Goal: Check status: Check status

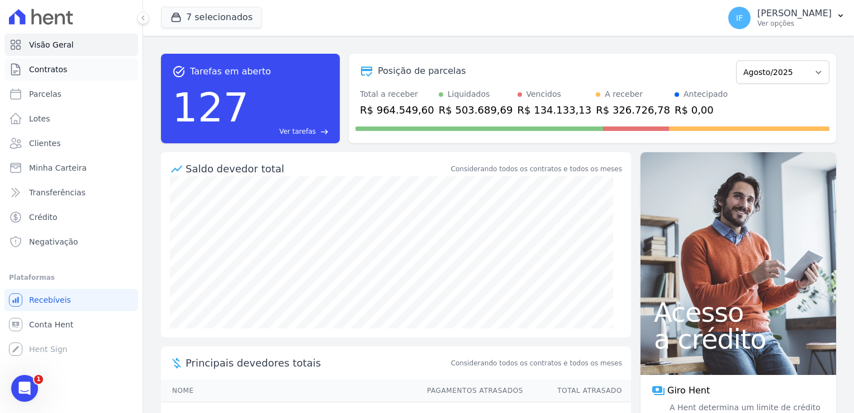
click at [74, 75] on link "Contratos" at bounding box center [71, 69] width 134 height 22
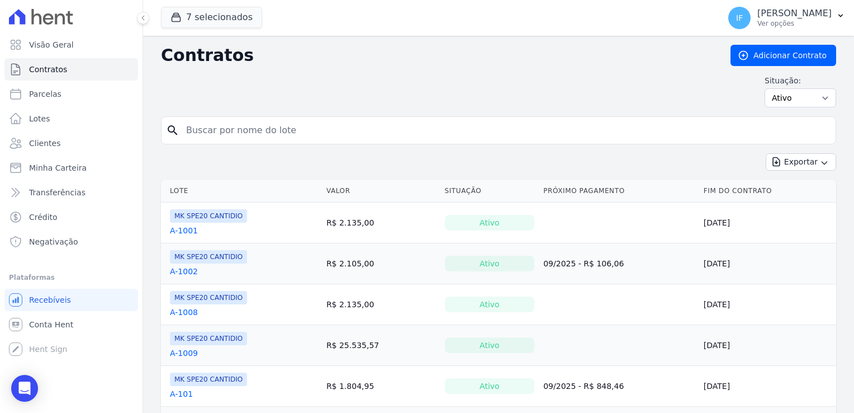
click at [211, 130] on input "search" at bounding box center [505, 130] width 652 height 22
type input "724"
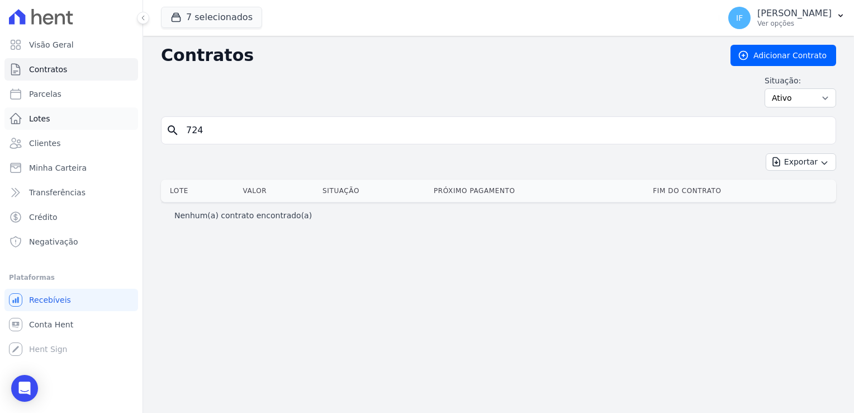
drag, startPoint x: 220, startPoint y: 131, endPoint x: 125, endPoint y: 110, distance: 97.0
click at [125, 110] on div "Visão Geral Contratos [GEOGRAPHIC_DATA] Lotes Clientes Minha Carteira Transferê…" at bounding box center [427, 206] width 854 height 413
type input "124"
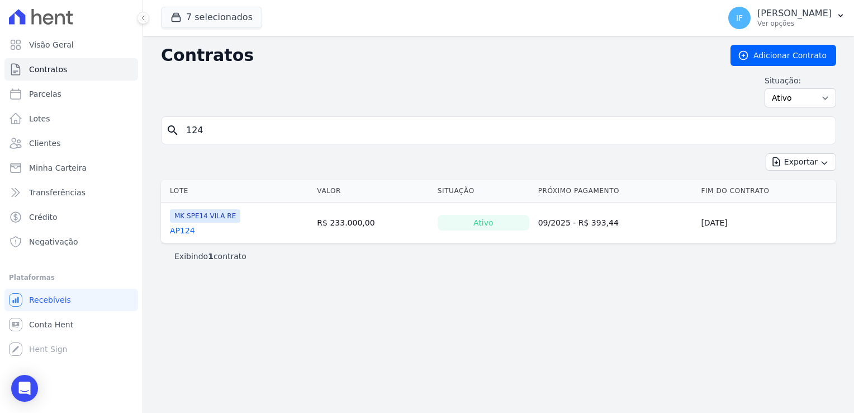
click at [178, 231] on link "AP124" at bounding box center [182, 230] width 25 height 11
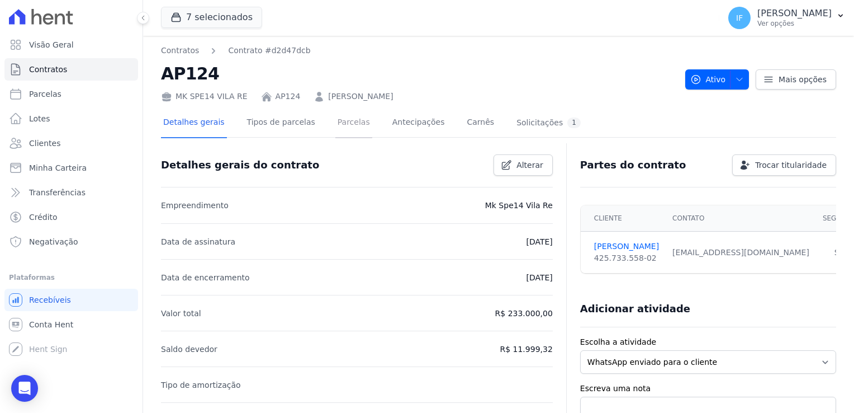
click at [339, 122] on link "Parcelas" at bounding box center [353, 123] width 37 height 30
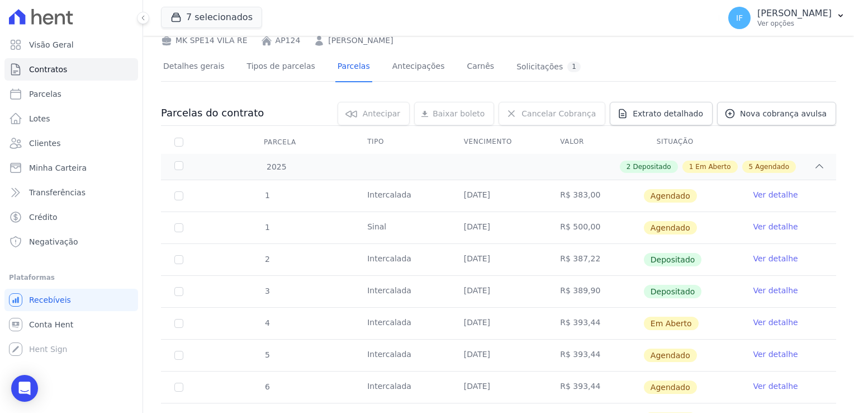
scroll to position [112, 0]
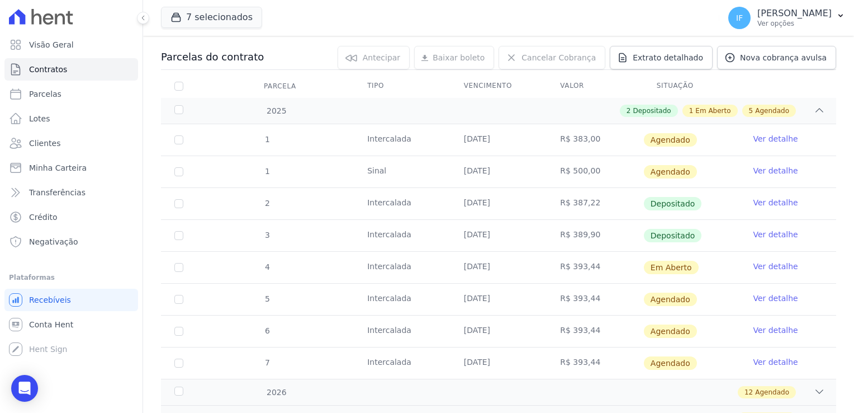
drag, startPoint x: 460, startPoint y: 231, endPoint x: 499, endPoint y: 229, distance: 39.2
click at [499, 229] on td "[DATE]" at bounding box center [499, 235] width 97 height 31
drag, startPoint x: 499, startPoint y: 229, endPoint x: 505, endPoint y: 196, distance: 33.6
click at [505, 196] on td "[DATE]" at bounding box center [499, 203] width 97 height 31
drag, startPoint x: 505, startPoint y: 196, endPoint x: 509, endPoint y: 205, distance: 9.6
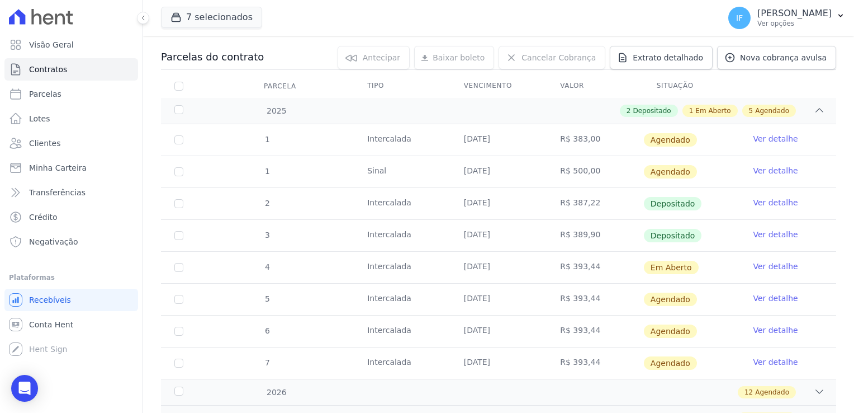
click at [509, 205] on td "[DATE]" at bounding box center [499, 203] width 97 height 31
drag, startPoint x: 509, startPoint y: 205, endPoint x: 503, endPoint y: 229, distance: 24.7
click at [503, 229] on td "[DATE]" at bounding box center [499, 235] width 97 height 31
click at [766, 205] on link "Ver detalhe" at bounding box center [775, 202] width 45 height 11
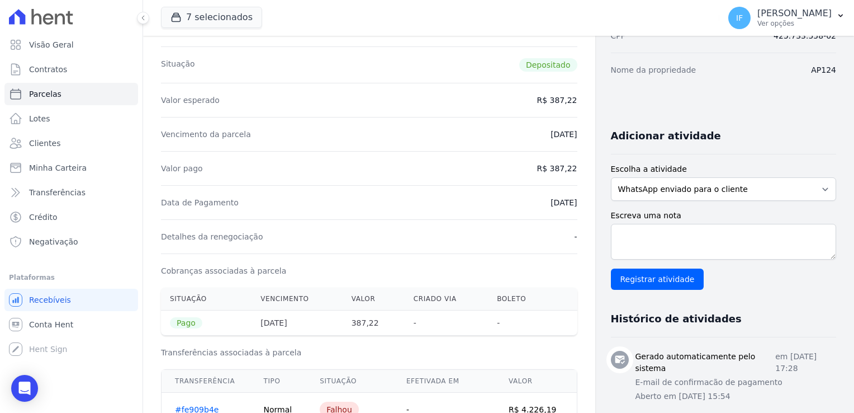
scroll to position [168, 0]
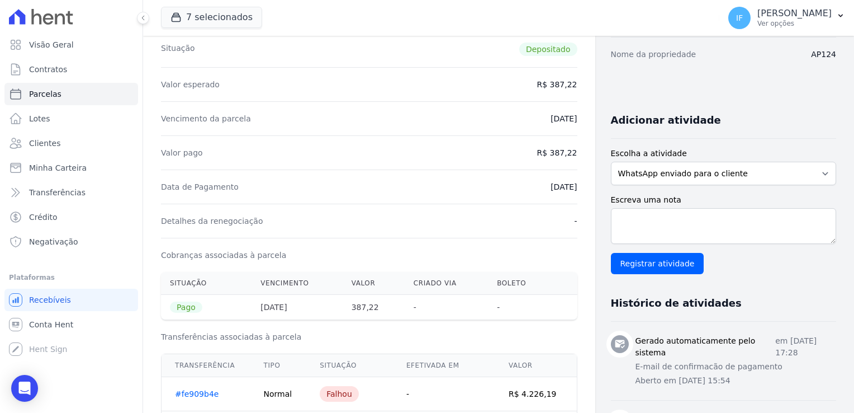
drag, startPoint x: 533, startPoint y: 188, endPoint x: 572, endPoint y: 188, distance: 39.7
click at [572, 188] on div "Contratos Contrato #d2d47dcb [GEOGRAPHIC_DATA] Parcela #2 [GEOGRAPHIC_DATA] #2 …" at bounding box center [369, 326] width 452 height 916
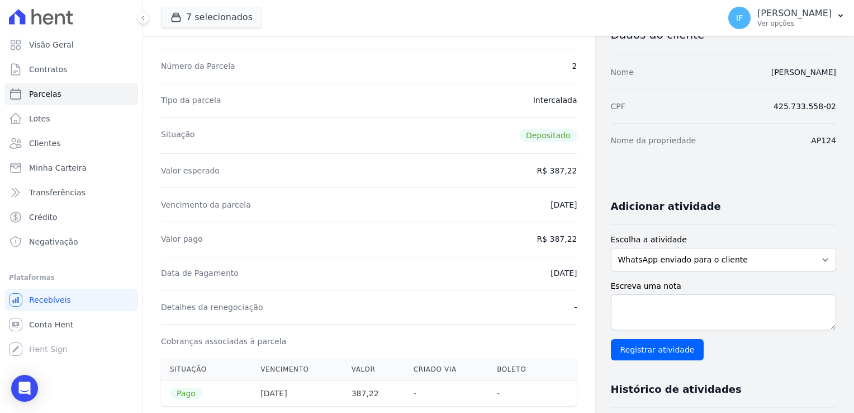
scroll to position [0, 0]
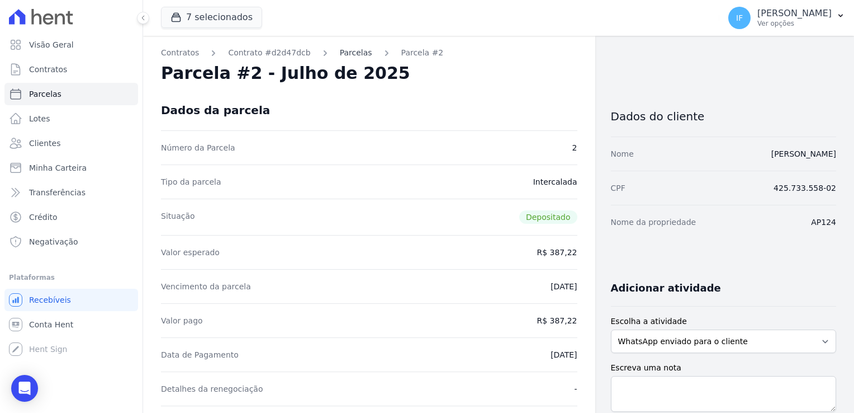
click at [340, 54] on link "Parcelas" at bounding box center [356, 53] width 32 height 12
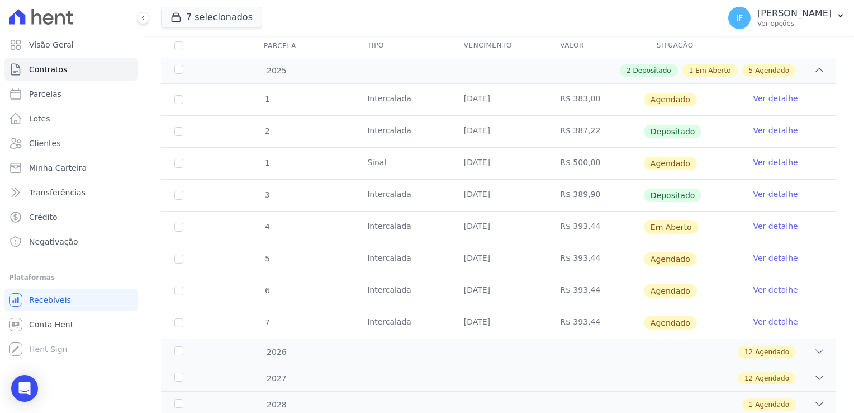
scroll to position [168, 0]
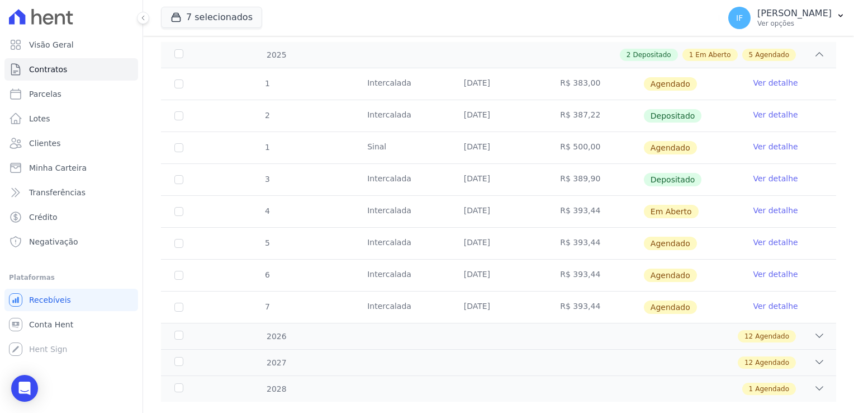
click at [756, 181] on link "Ver detalhe" at bounding box center [775, 178] width 45 height 11
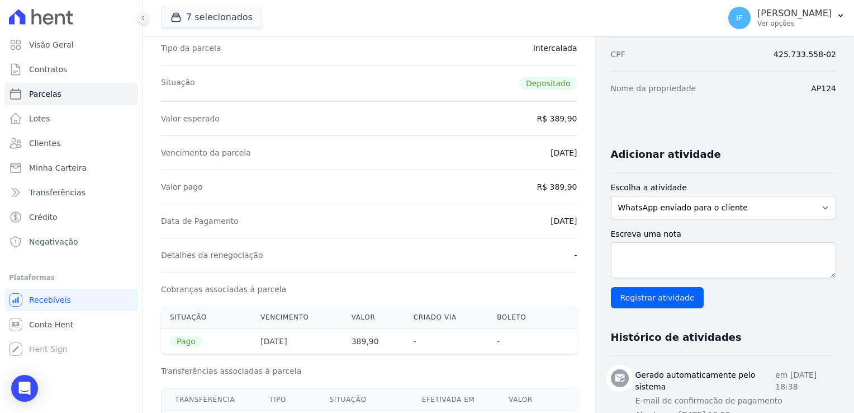
scroll to position [112, 0]
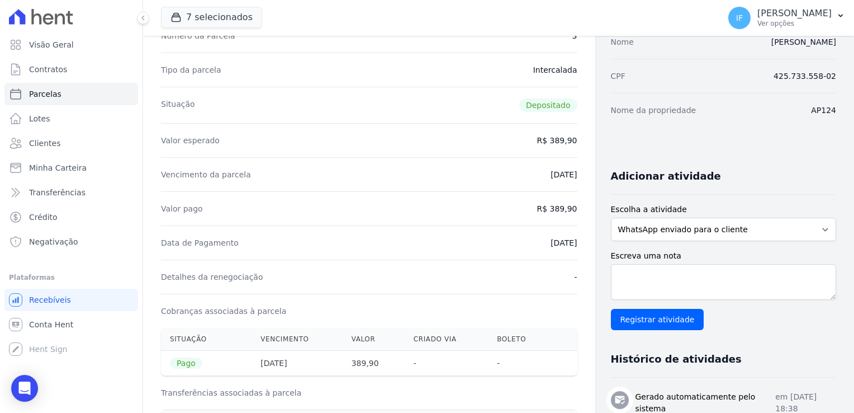
drag, startPoint x: 529, startPoint y: 177, endPoint x: 586, endPoint y: 181, distance: 56.6
click at [586, 181] on div "Contratos Contrato #d2d47dcb [GEOGRAPHIC_DATA] Parcela #3 Parcela #3 - Agosto d…" at bounding box center [369, 350] width 452 height 853
drag, startPoint x: 528, startPoint y: 244, endPoint x: 575, endPoint y: 240, distance: 47.7
click at [575, 240] on div "Contratos Contrato #d2d47dcb [GEOGRAPHIC_DATA] Parcela #3 Parcela #3 - Agosto d…" at bounding box center [369, 350] width 452 height 853
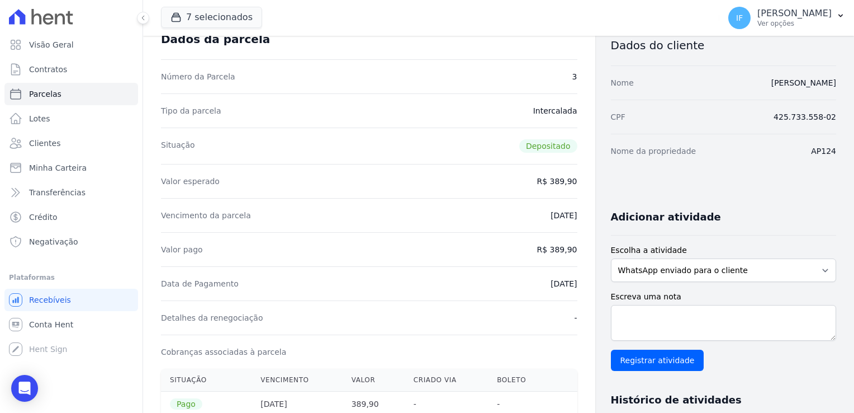
scroll to position [0, 0]
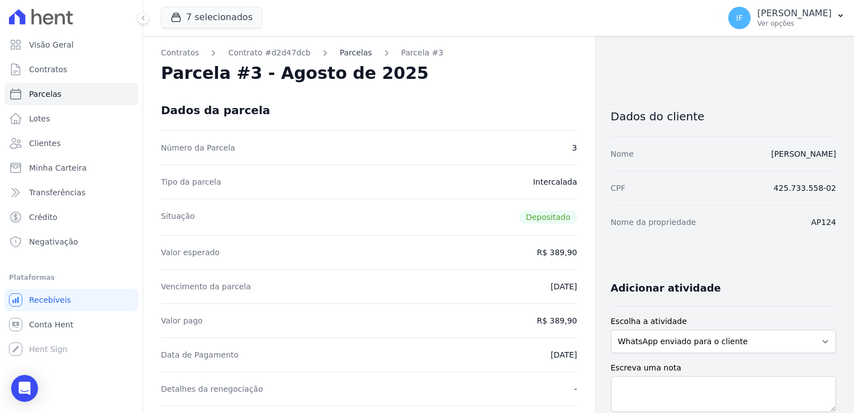
click at [340, 50] on link "Parcelas" at bounding box center [356, 53] width 32 height 12
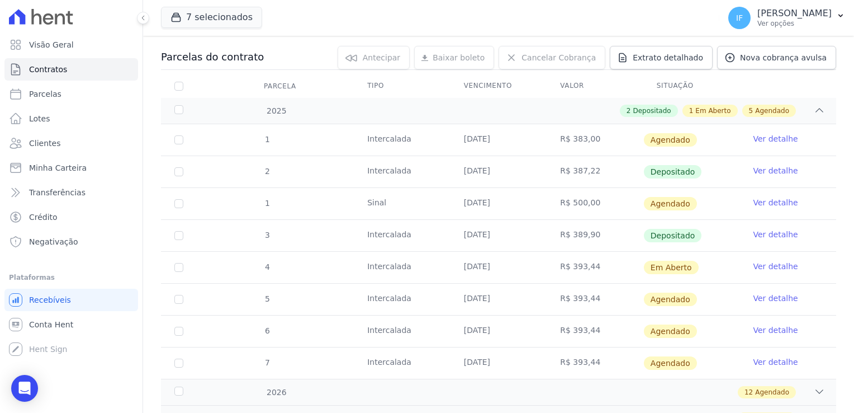
scroll to position [168, 0]
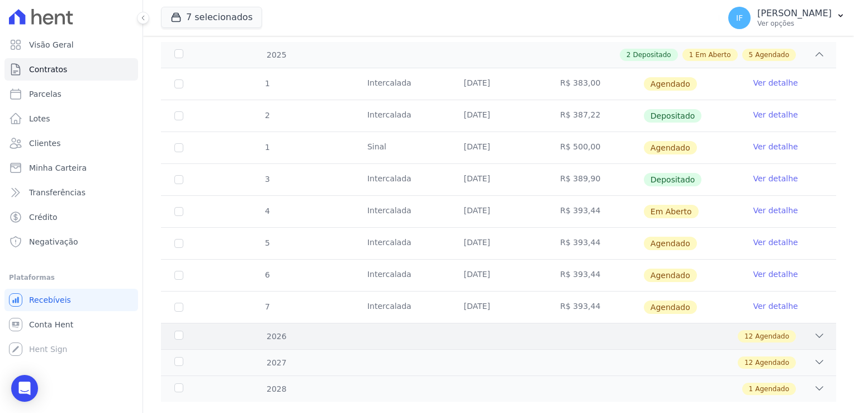
click at [792, 335] on div "12 Agendado" at bounding box center [531, 336] width 587 height 12
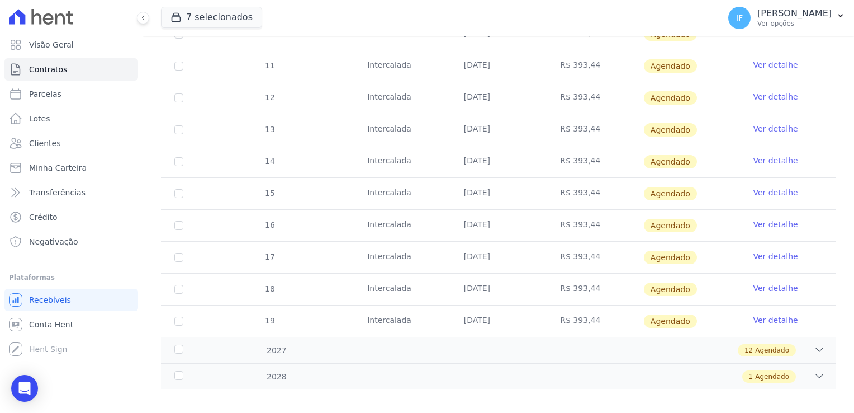
scroll to position [569, 0]
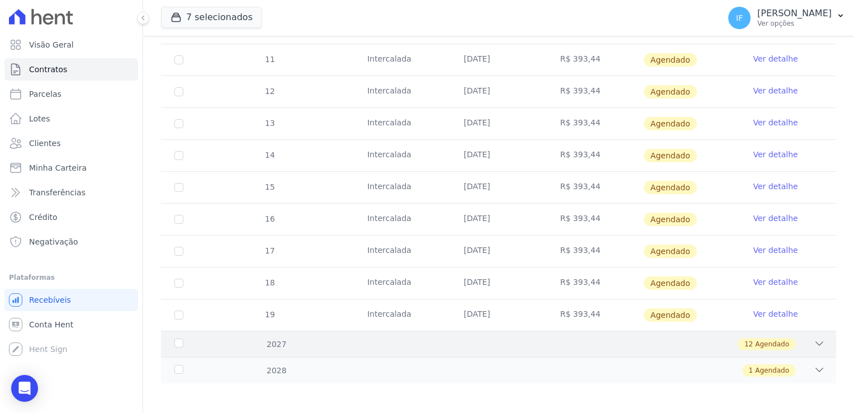
click at [803, 338] on div "12 Agendado" at bounding box center [531, 344] width 587 height 12
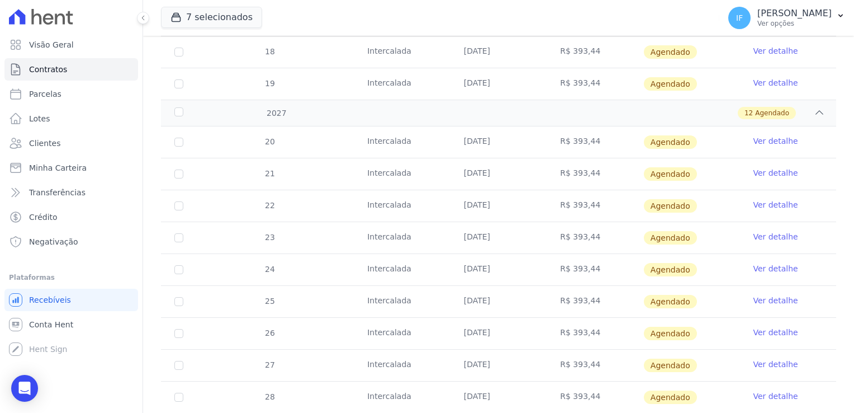
scroll to position [950, 0]
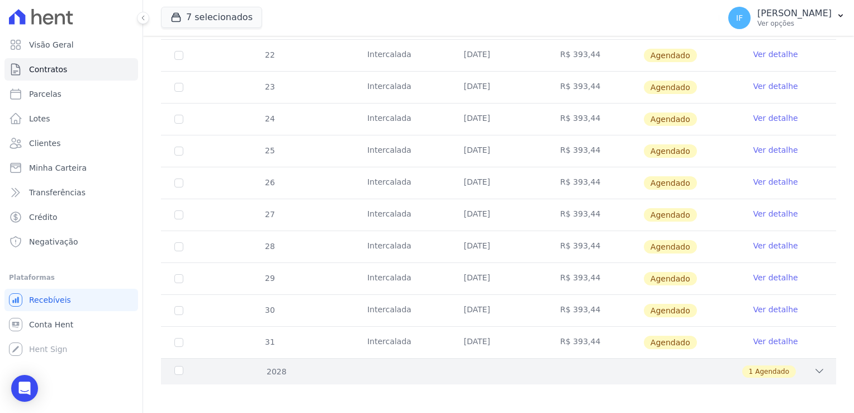
click at [804, 366] on div "1 Agendado" at bounding box center [531, 371] width 587 height 12
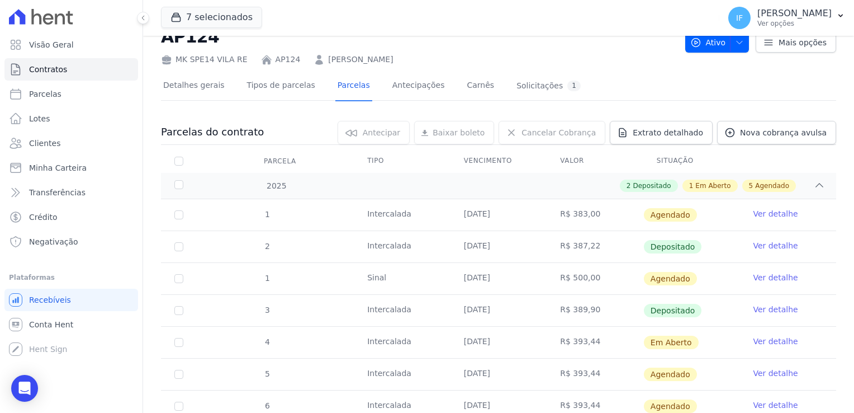
scroll to position [31, 0]
